Goal: Find specific page/section

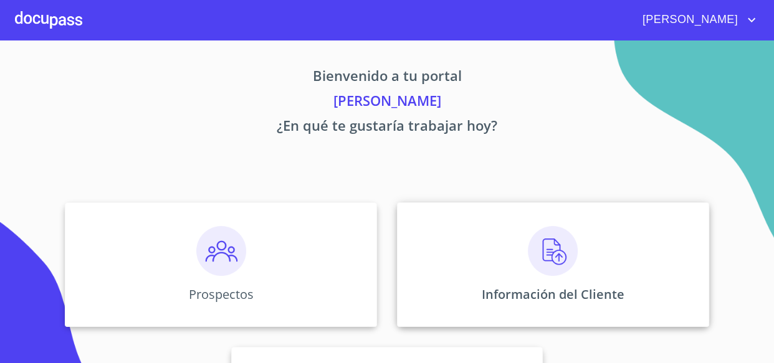
click at [552, 254] on img at bounding box center [553, 251] width 50 height 50
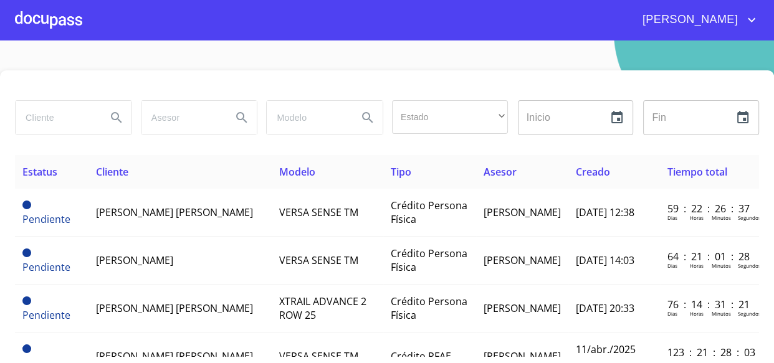
click at [36, 115] on input "search" at bounding box center [56, 118] width 81 height 34
type input "[PERSON_NAME]"
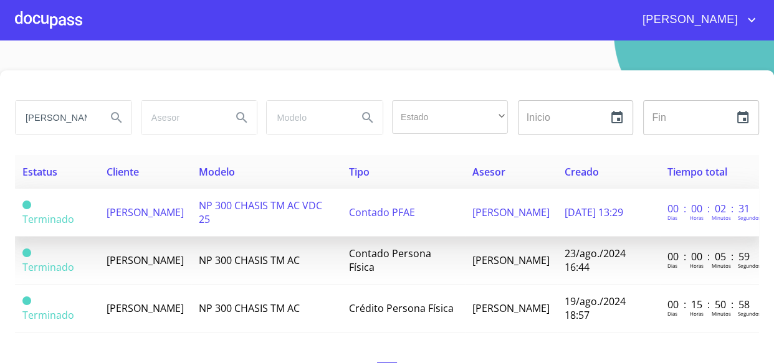
click at [129, 214] on span "[PERSON_NAME]" at bounding box center [145, 213] width 77 height 14
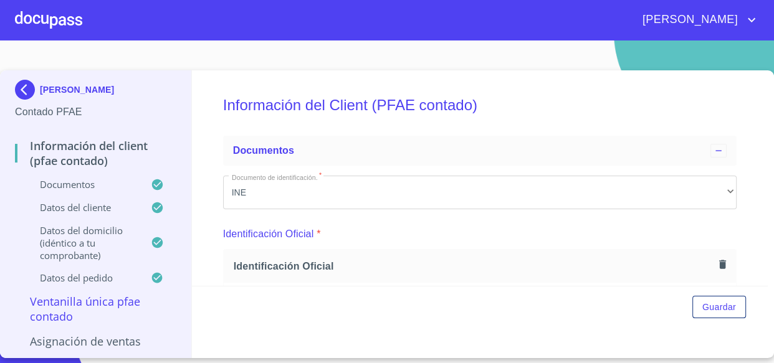
scroll to position [170, 0]
